Goal: Task Accomplishment & Management: Complete application form

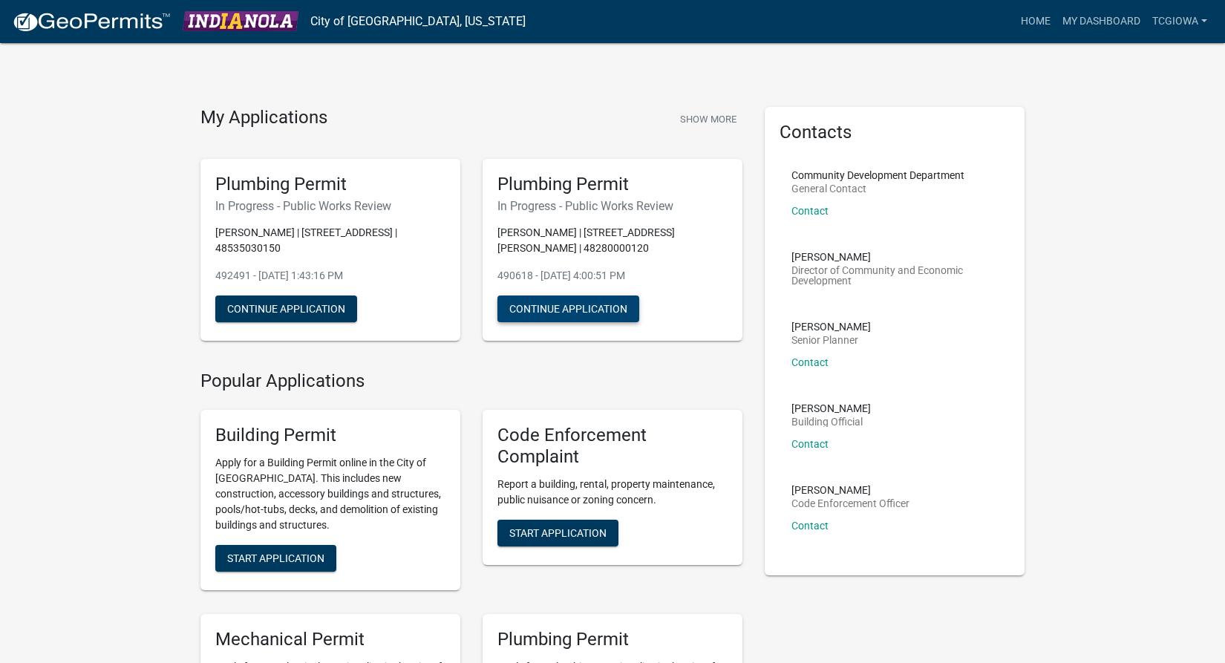
click at [534, 311] on button "Continue Application" at bounding box center [568, 308] width 142 height 27
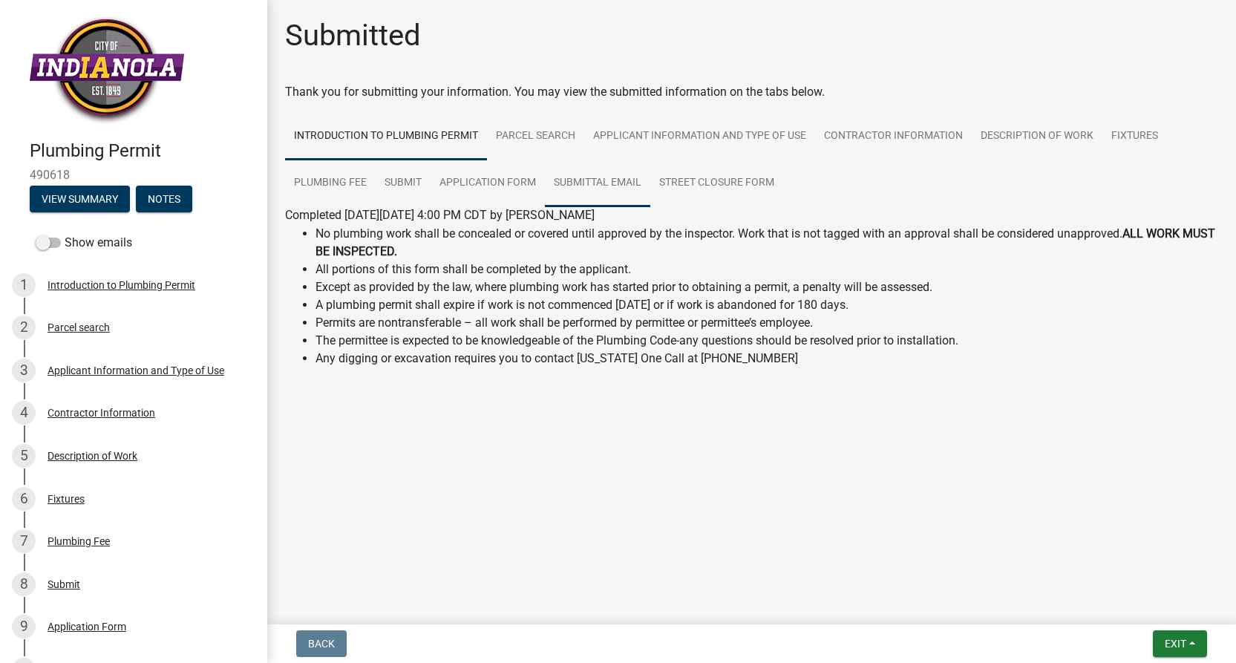
click at [586, 189] on link "Submittal Email" at bounding box center [597, 184] width 105 height 48
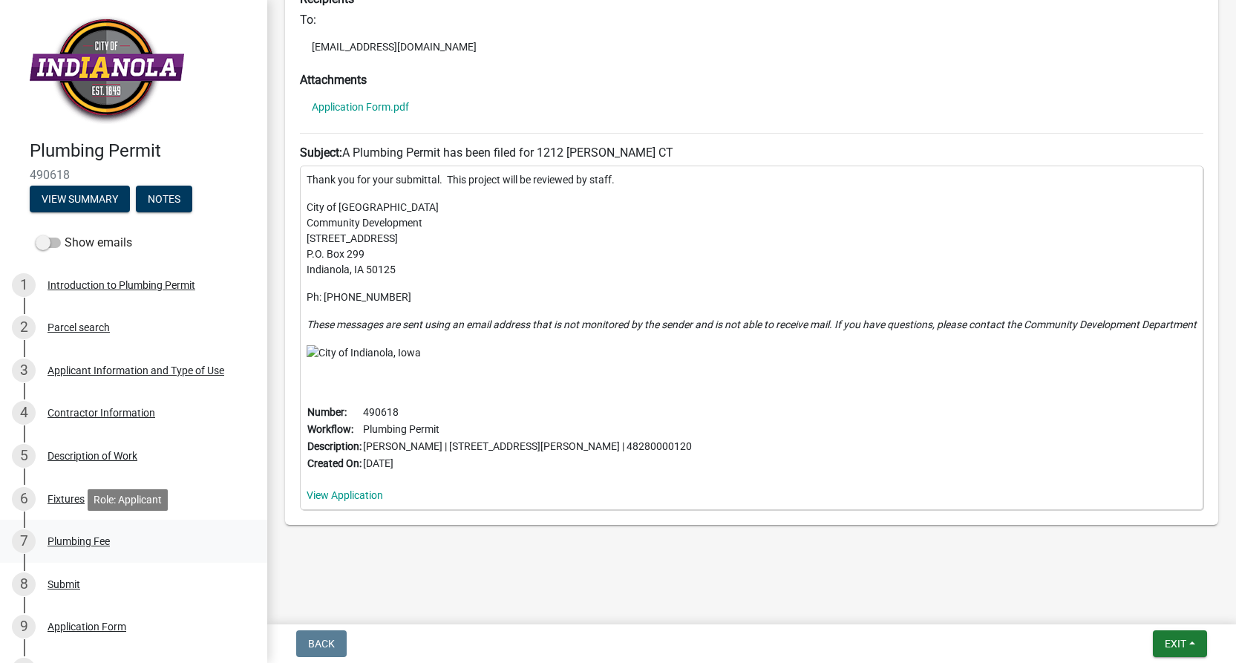
click at [86, 540] on div "Plumbing Fee" at bounding box center [79, 541] width 62 height 10
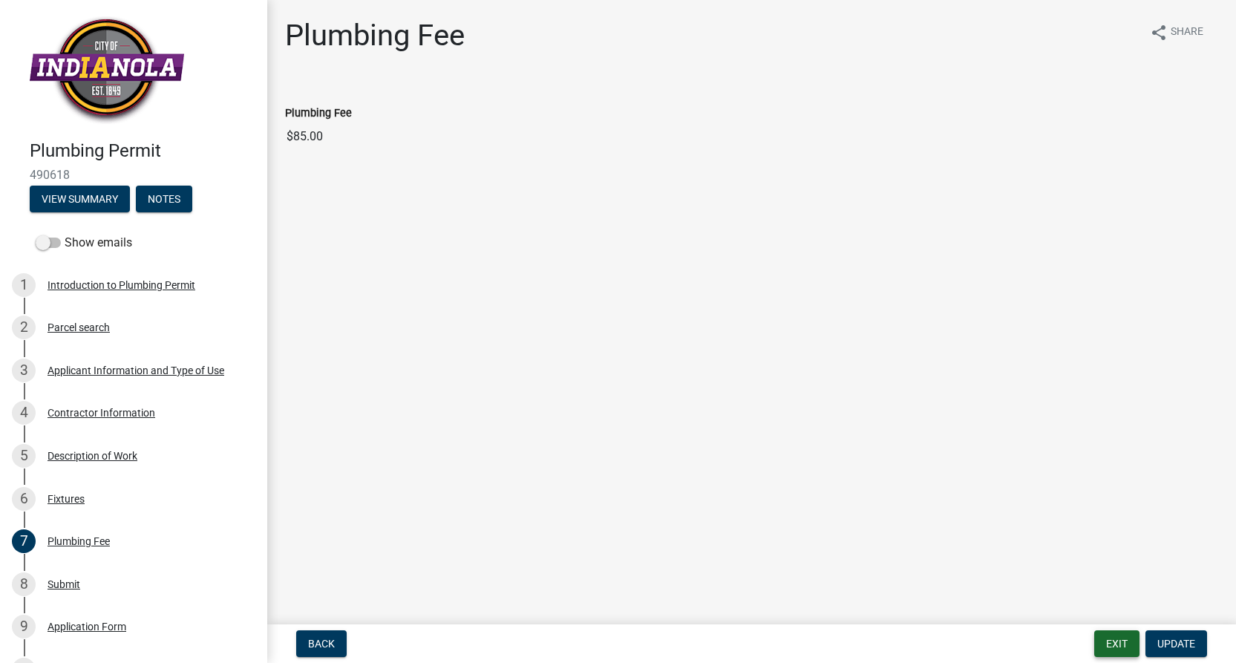
click at [1118, 641] on button "Exit" at bounding box center [1116, 643] width 45 height 27
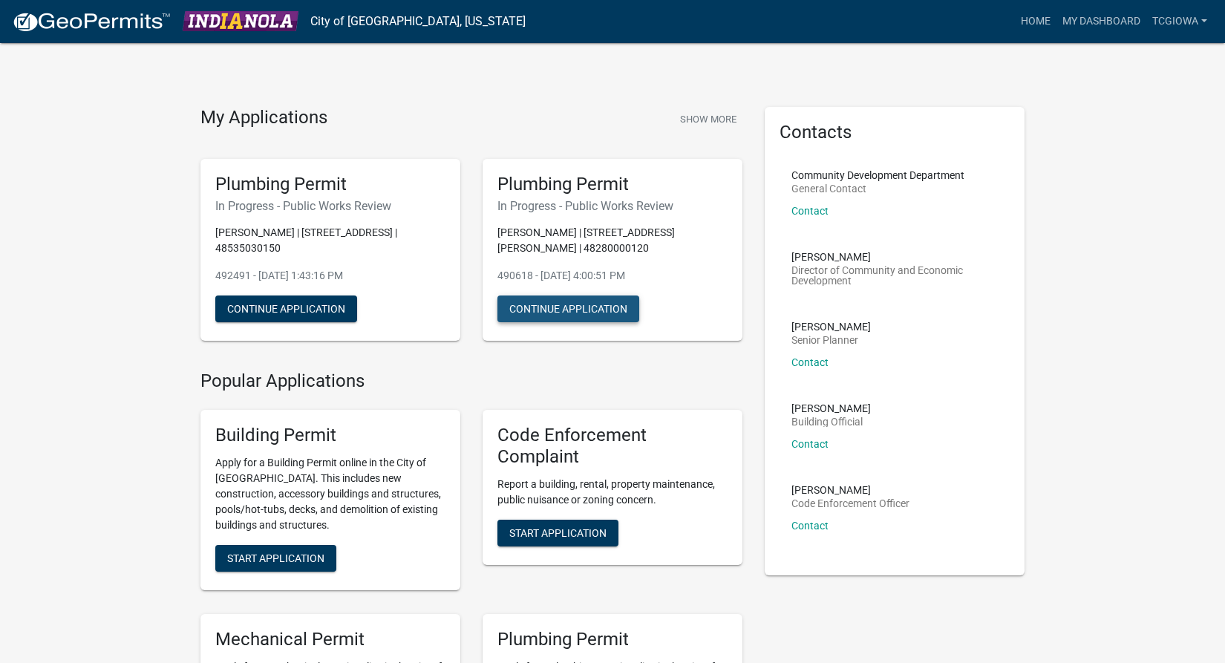
click at [562, 311] on button "Continue Application" at bounding box center [568, 308] width 142 height 27
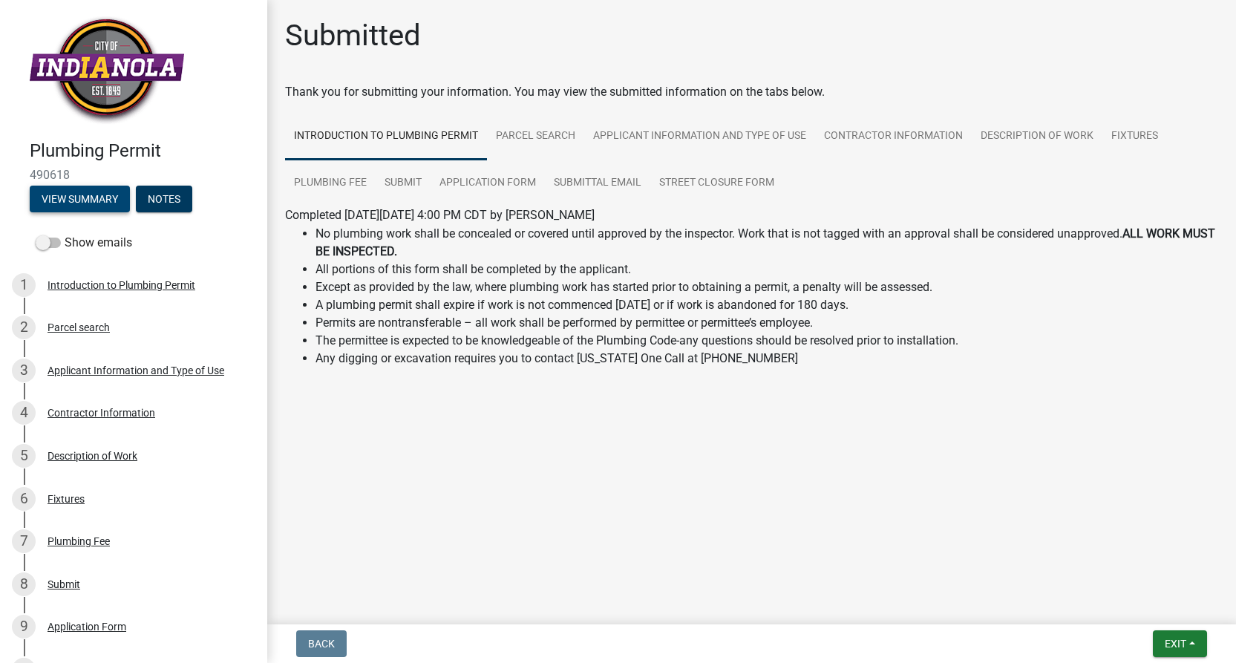
click at [85, 206] on button "View Summary" at bounding box center [80, 199] width 100 height 27
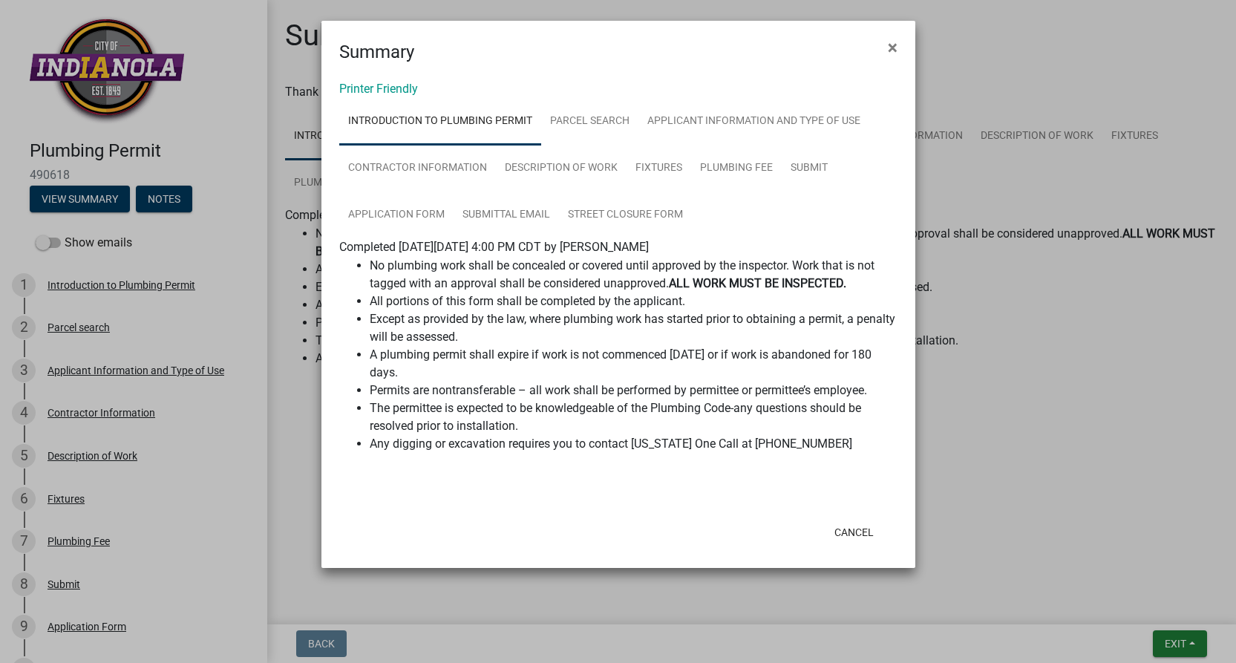
drag, startPoint x: 891, startPoint y: 47, endPoint x: 754, endPoint y: 24, distance: 138.5
click at [891, 47] on span "×" at bounding box center [893, 47] width 10 height 21
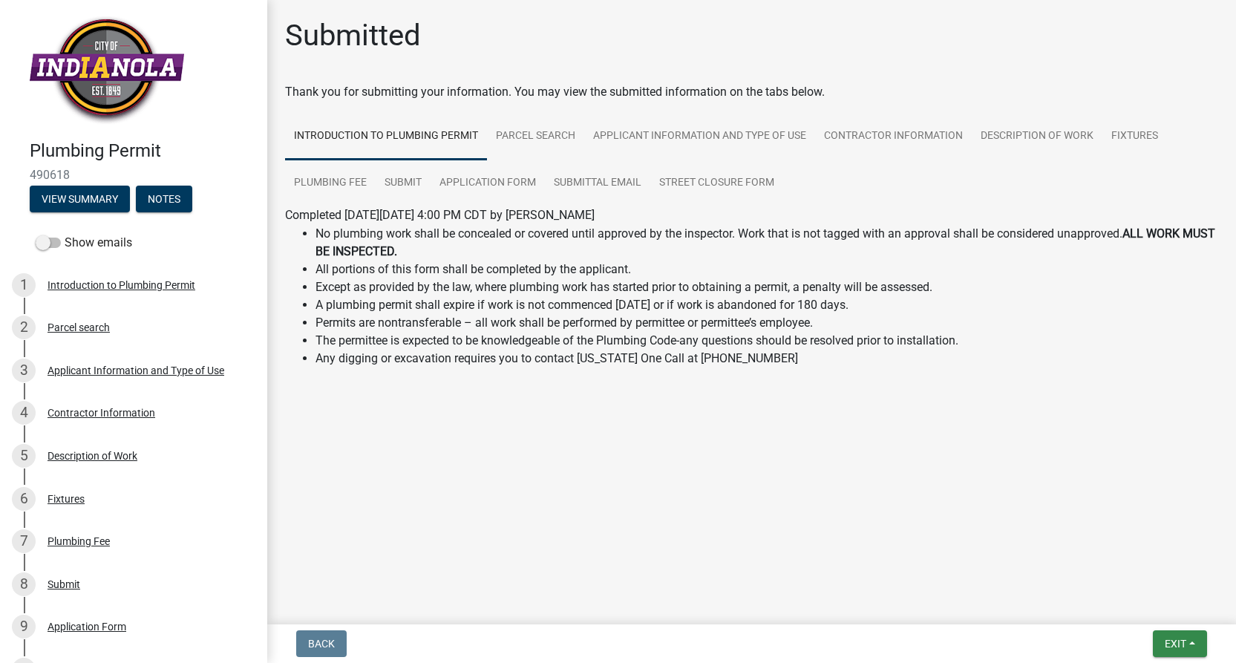
click at [1186, 647] on span "Exit" at bounding box center [1176, 644] width 22 height 12
click at [1152, 607] on button "Save & Exit" at bounding box center [1147, 605] width 119 height 36
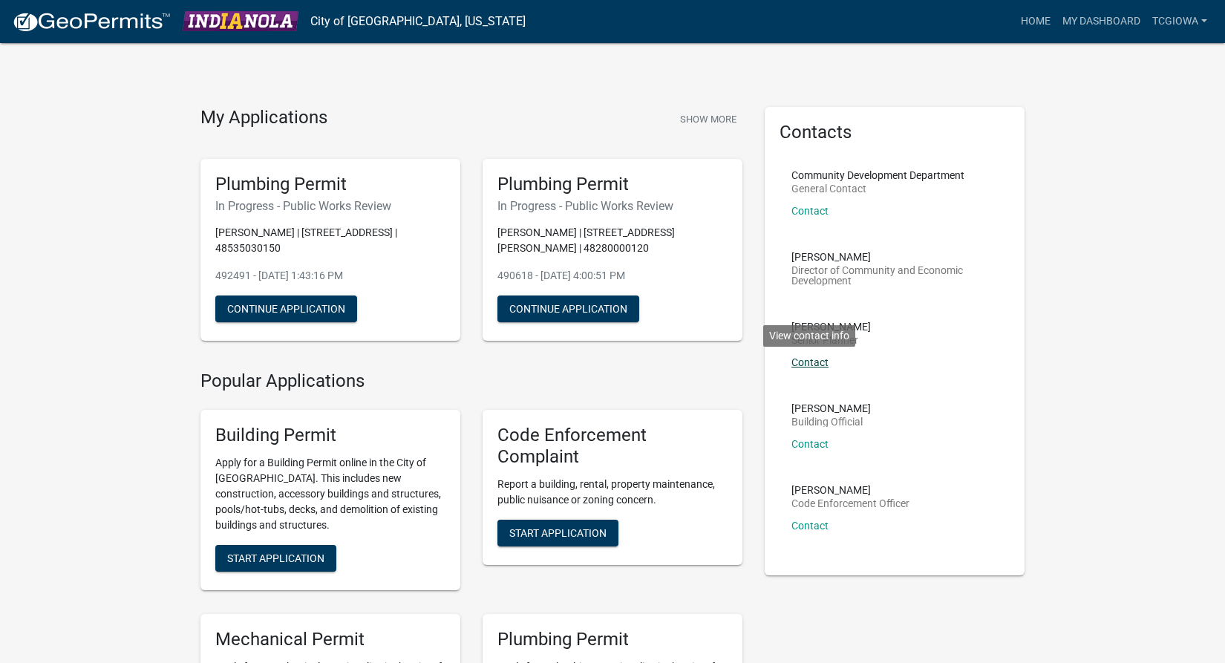
click at [823, 362] on link "Contact" at bounding box center [809, 362] width 37 height 12
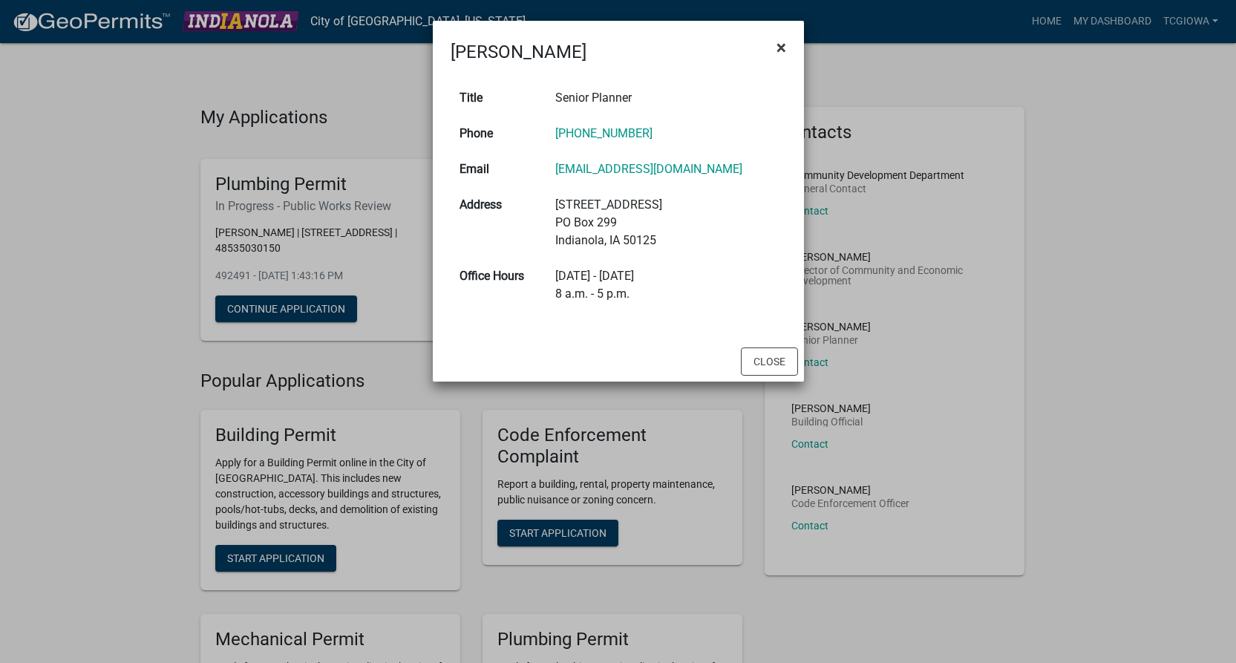
click at [788, 46] on button "×" at bounding box center [781, 48] width 33 height 42
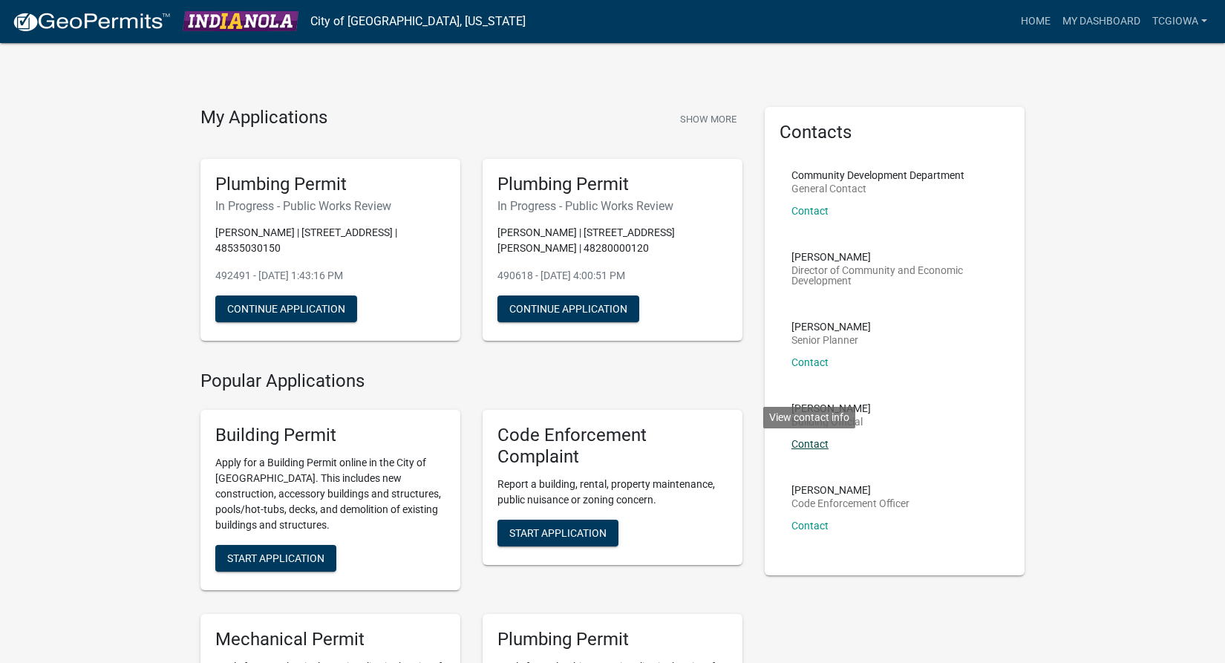
click at [812, 444] on link "Contact" at bounding box center [809, 444] width 37 height 12
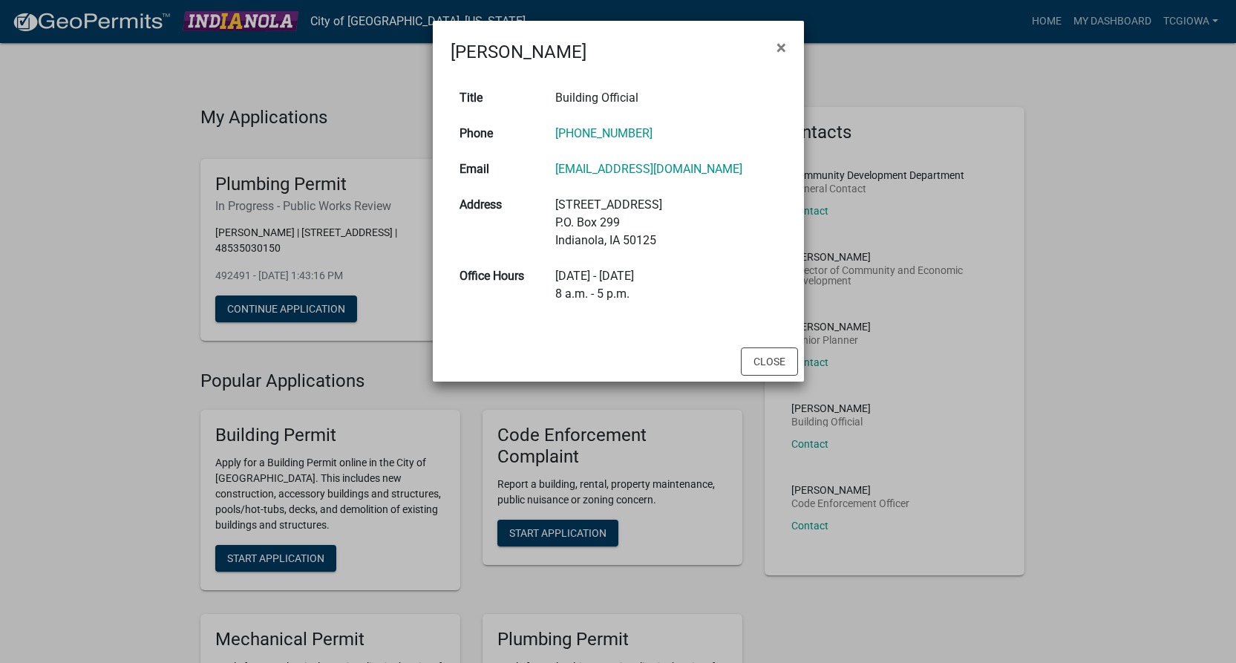
drag, startPoint x: 783, startPoint y: 42, endPoint x: 787, endPoint y: 76, distance: 34.4
click at [783, 43] on span "×" at bounding box center [782, 47] width 10 height 21
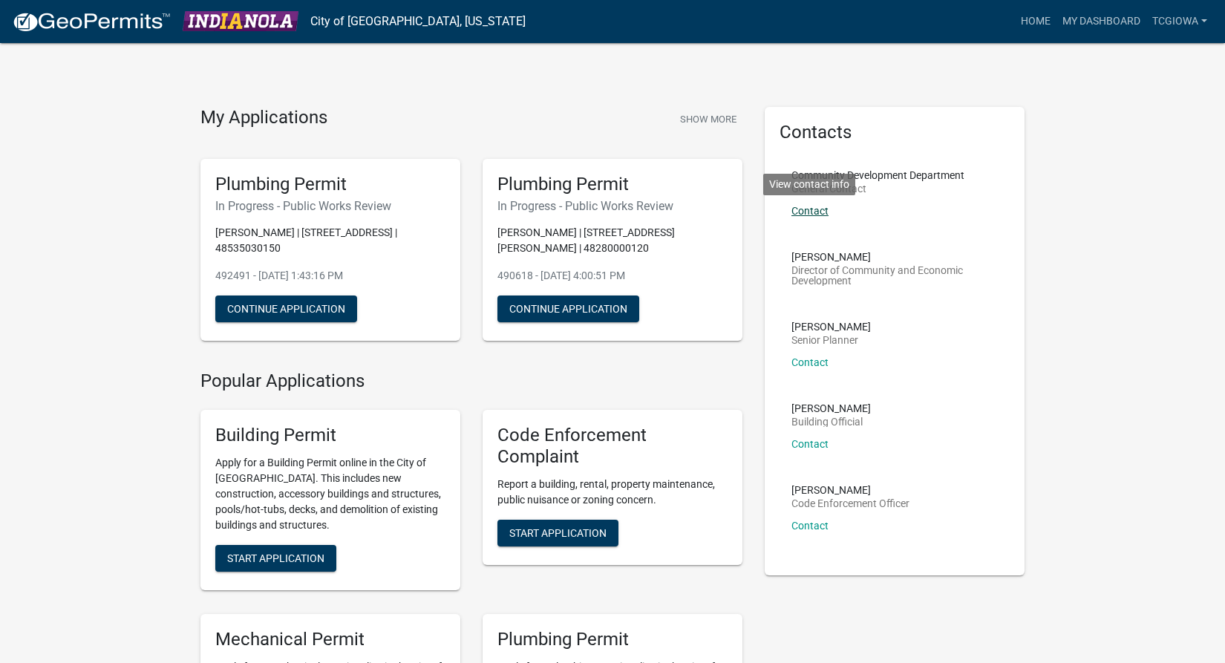
click at [814, 209] on link "Contact" at bounding box center [809, 211] width 37 height 12
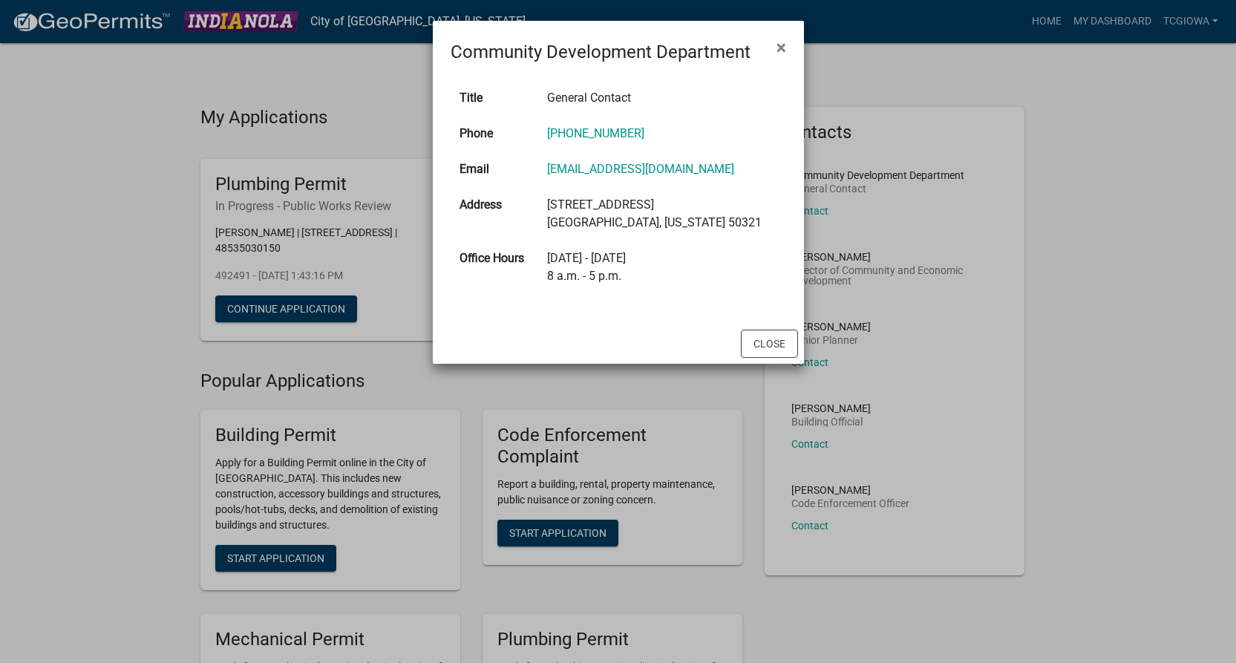
drag, startPoint x: 783, startPoint y: 338, endPoint x: 740, endPoint y: 331, distance: 43.6
click at [783, 338] on button "Close" at bounding box center [769, 344] width 57 height 28
